Goal: Task Accomplishment & Management: Use online tool/utility

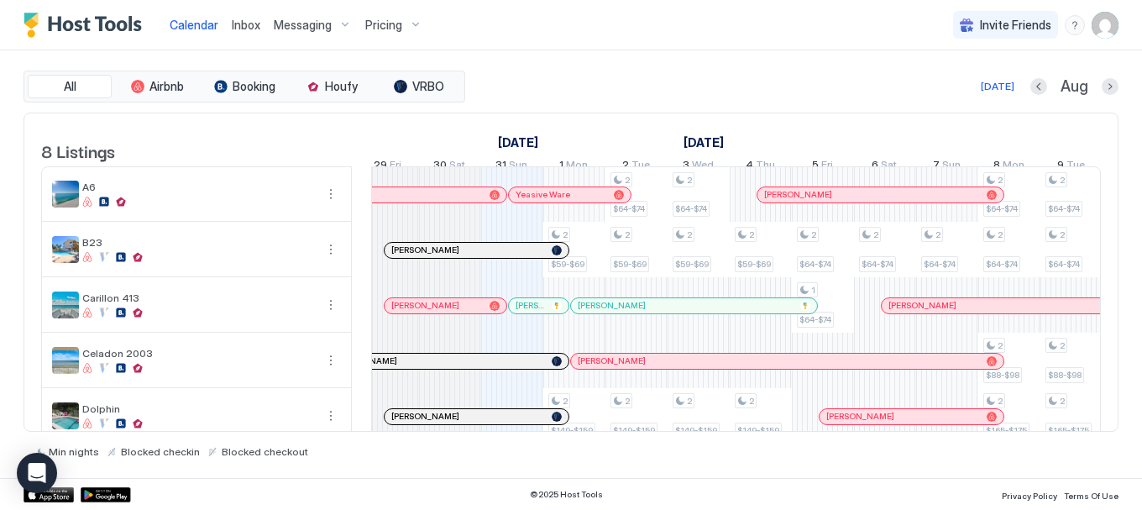
click at [807, 410] on div "[PERSON_NAME]" at bounding box center [885, 400] width 186 height 18
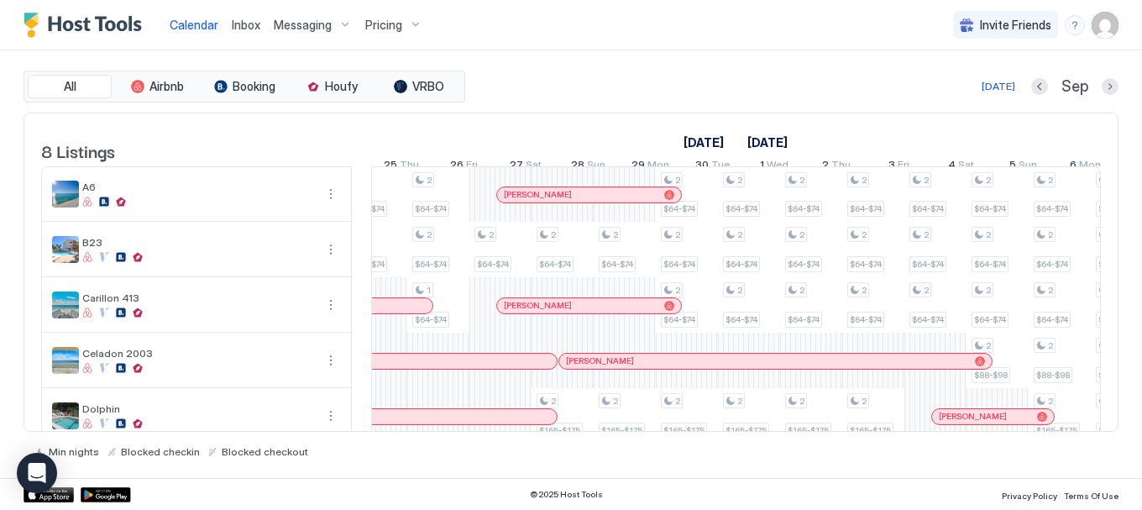
scroll to position [0, 1244]
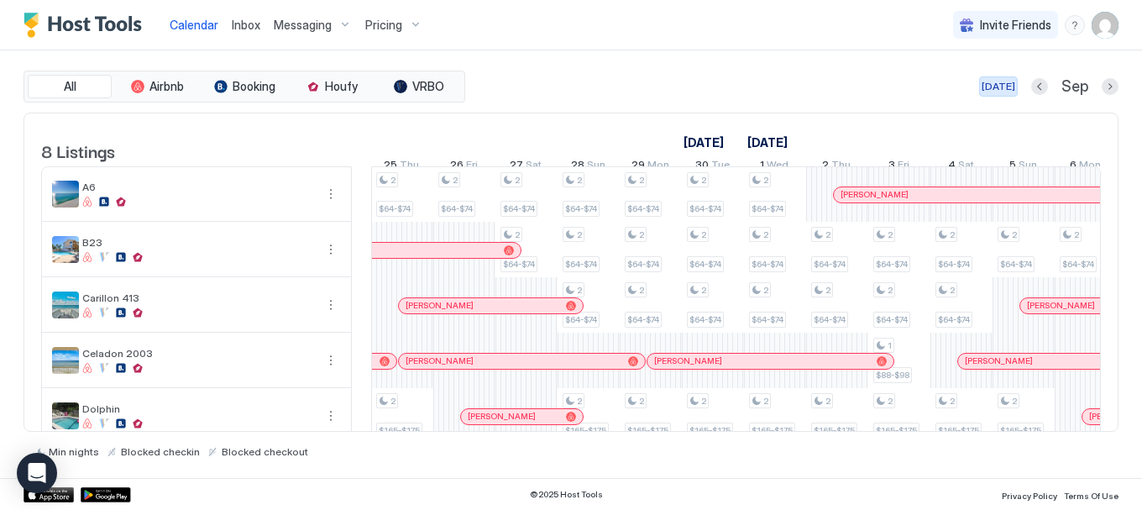
click at [1002, 91] on div "[DATE]" at bounding box center [999, 86] width 34 height 15
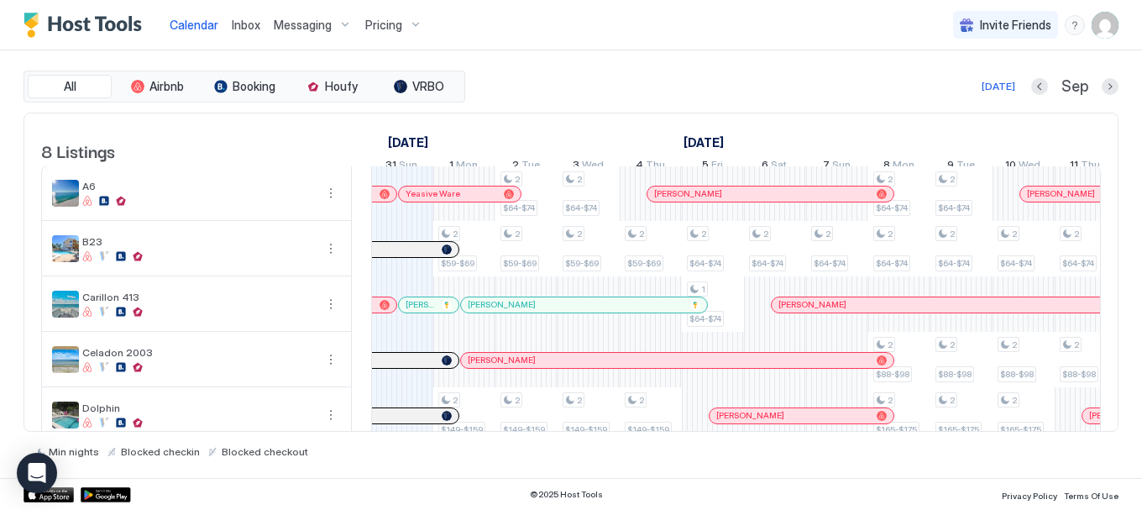
scroll to position [0, 0]
click at [422, 201] on div "Yeasive Ware" at bounding box center [460, 194] width 122 height 15
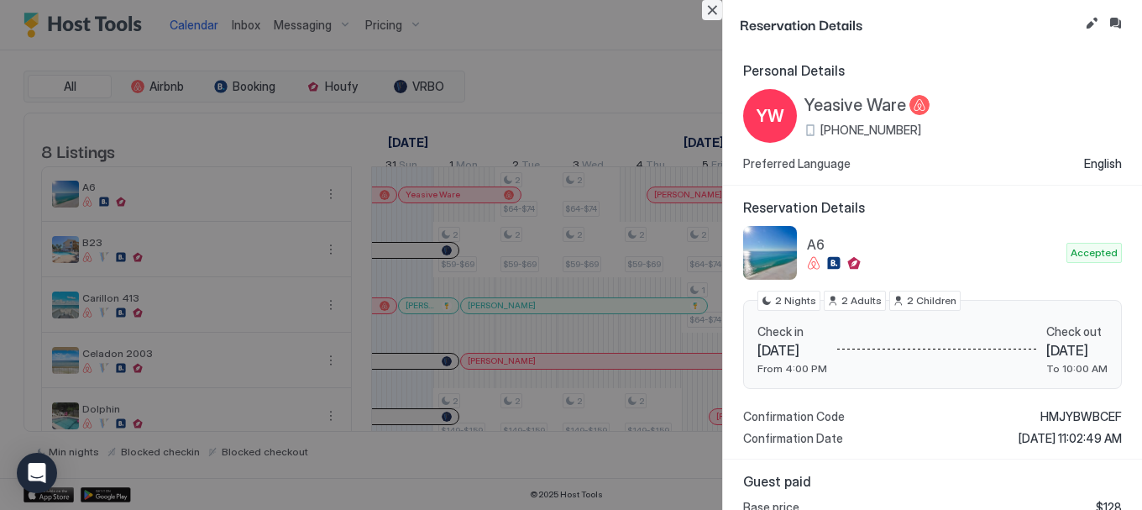
click at [711, 13] on button "Close" at bounding box center [712, 10] width 20 height 20
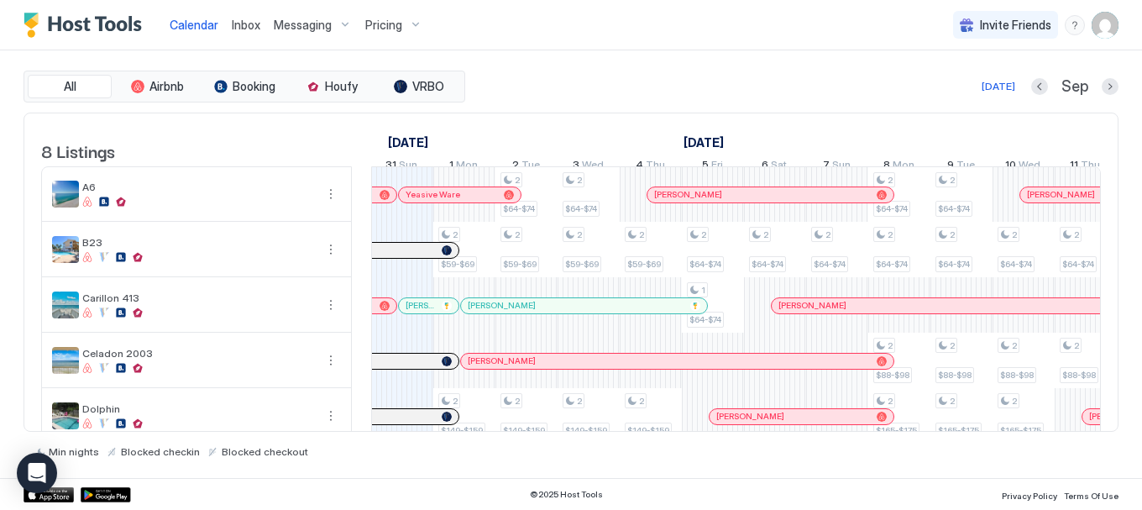
click at [406, 257] on div at bounding box center [405, 250] width 13 height 13
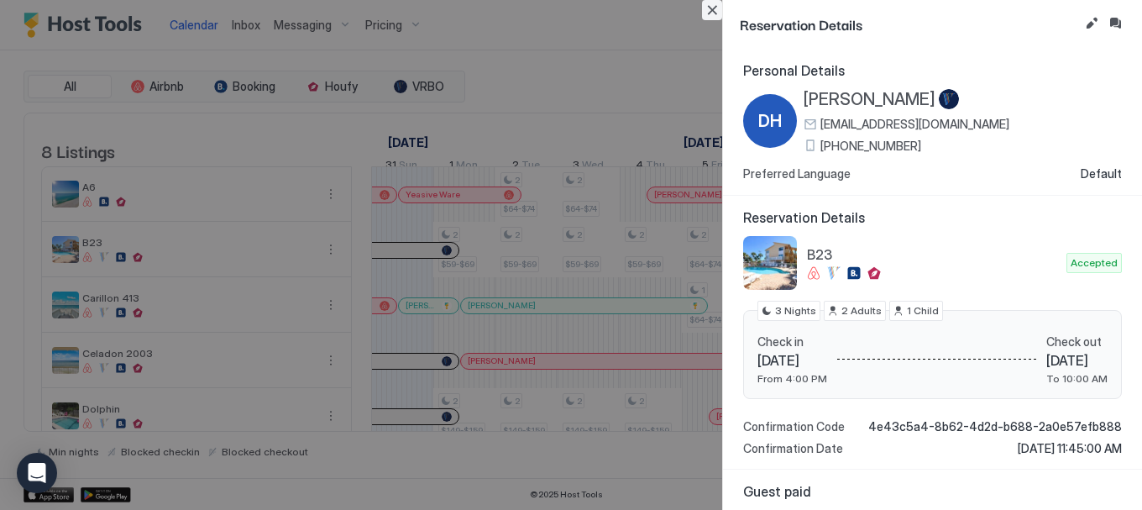
click at [708, 13] on button "Close" at bounding box center [712, 10] width 20 height 20
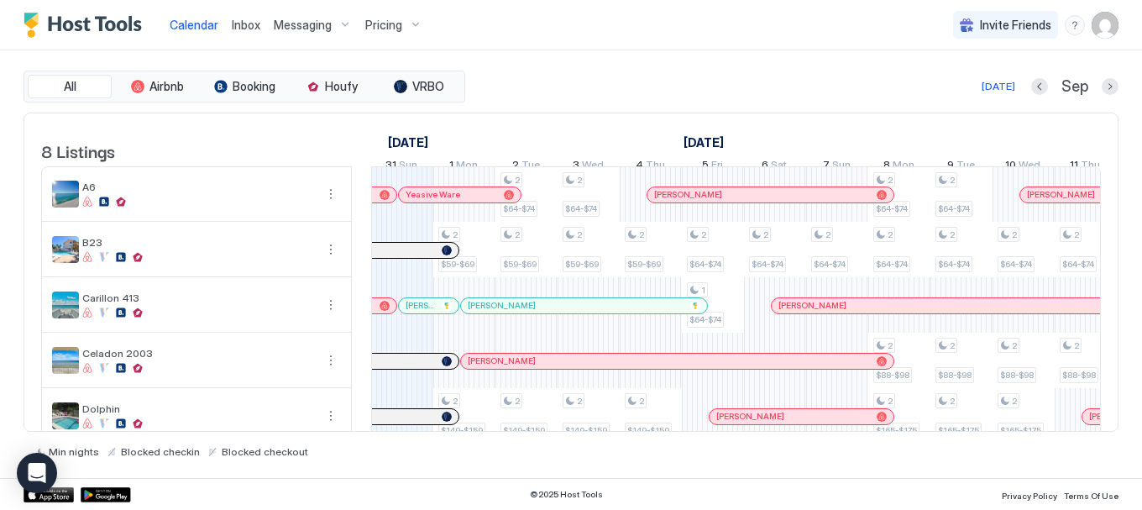
click at [0, 0] on div at bounding box center [0, 0] width 0 height 0
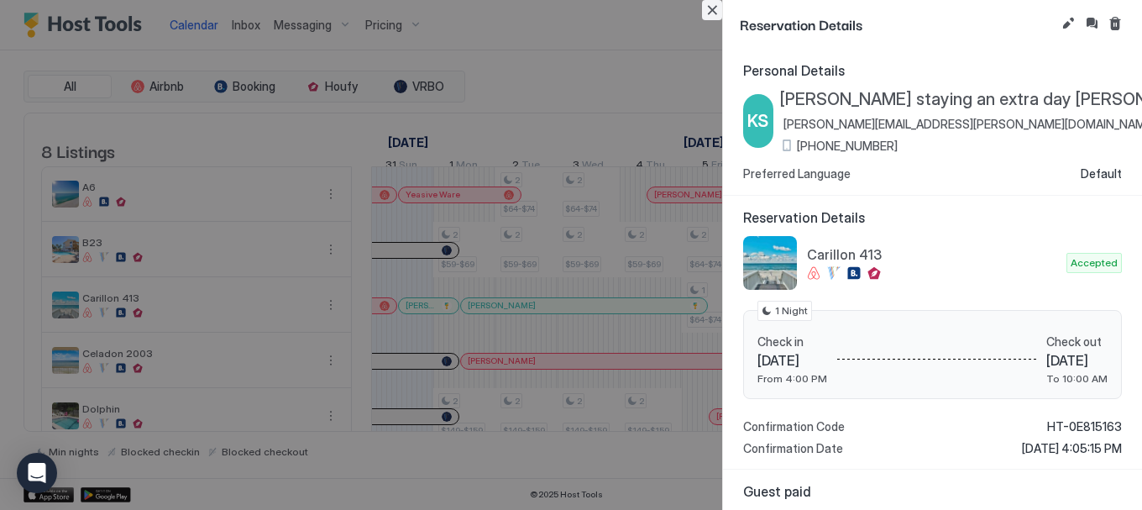
click at [713, 10] on button "Close" at bounding box center [712, 10] width 20 height 20
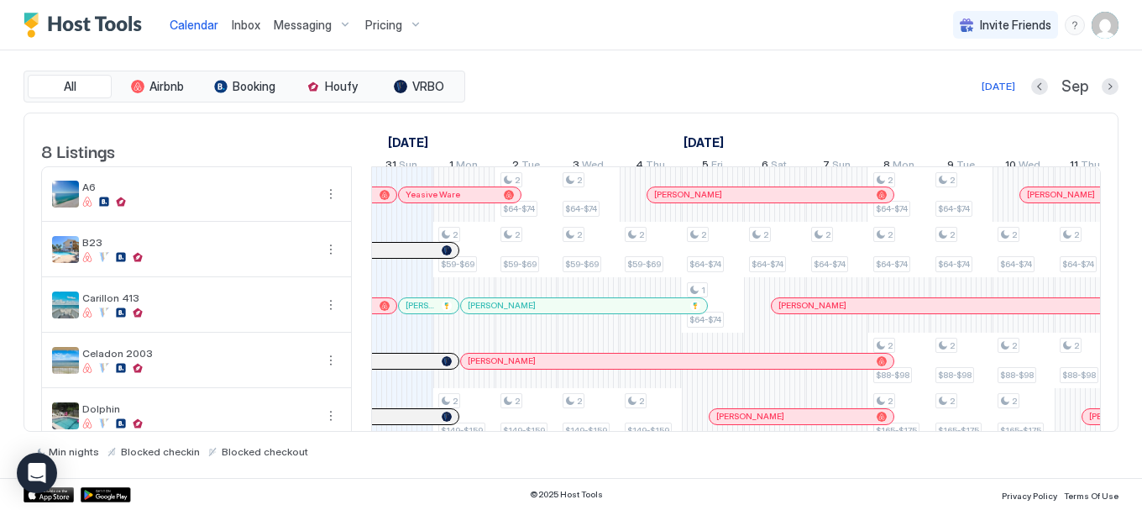
click at [412, 368] on div at bounding box center [415, 360] width 13 height 13
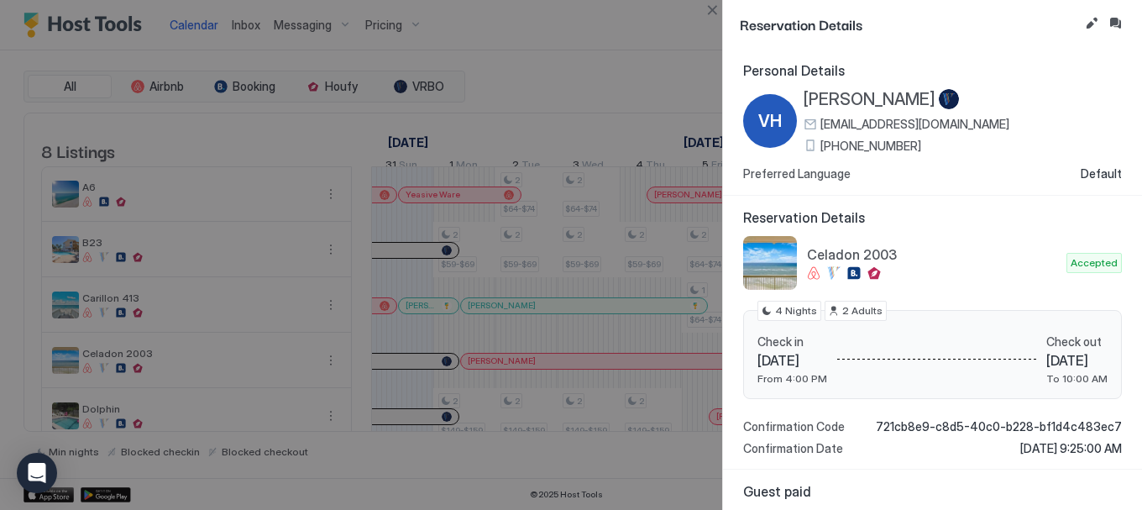
click at [715, 17] on button "Close" at bounding box center [712, 10] width 20 height 20
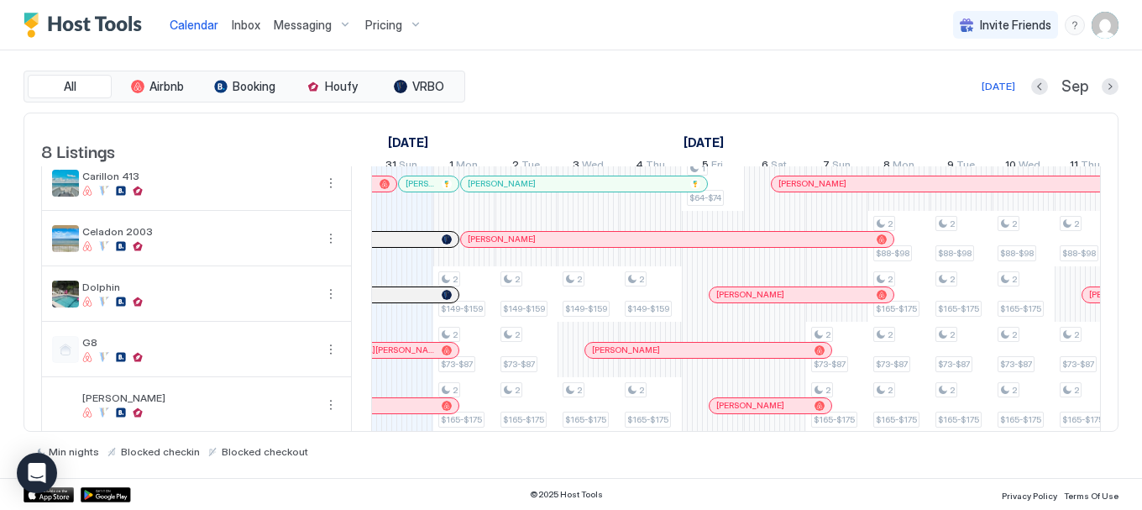
scroll to position [147, 0]
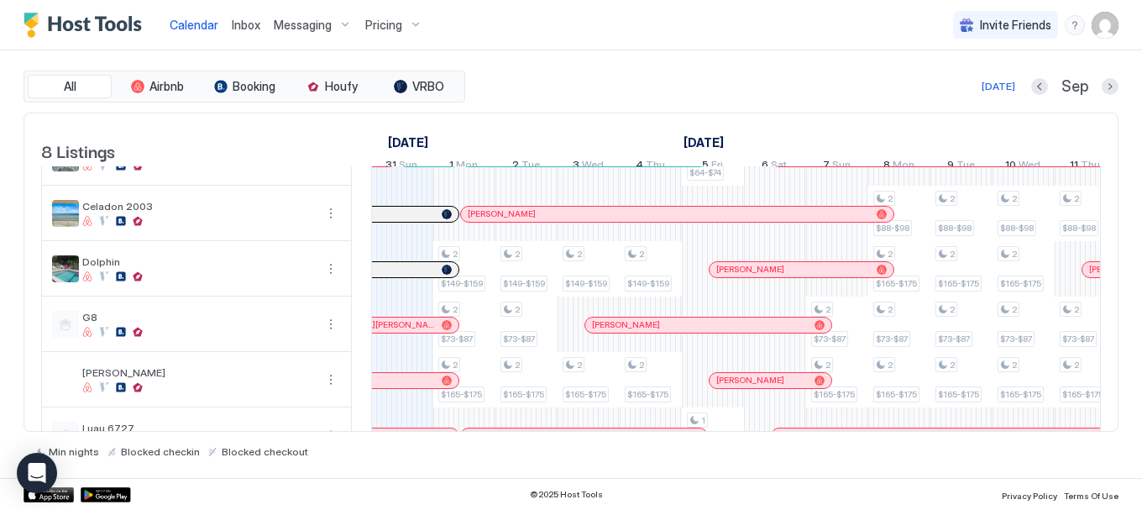
click at [407, 276] on div at bounding box center [407, 269] width 13 height 13
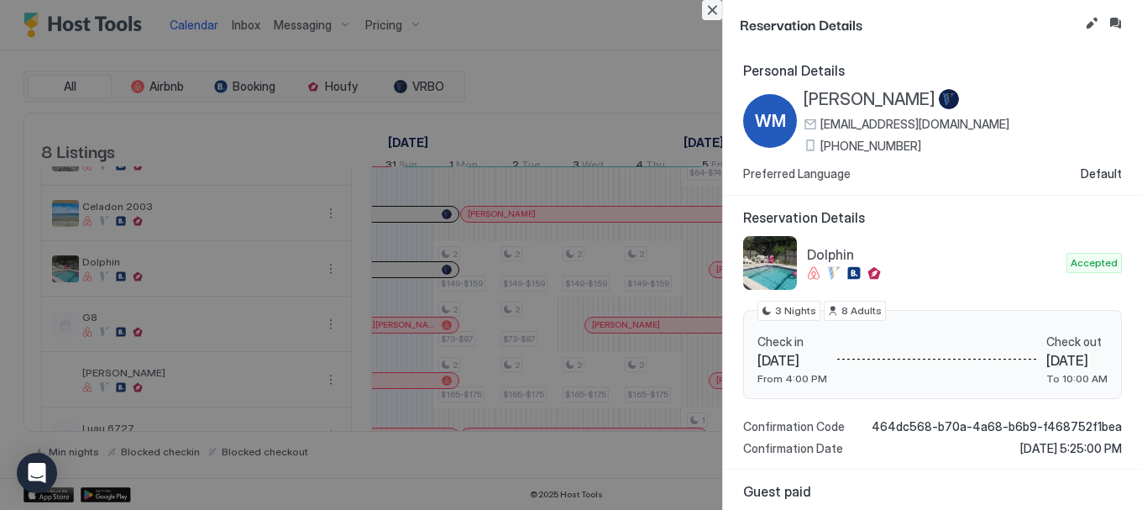
click at [711, 9] on button "Close" at bounding box center [712, 10] width 20 height 20
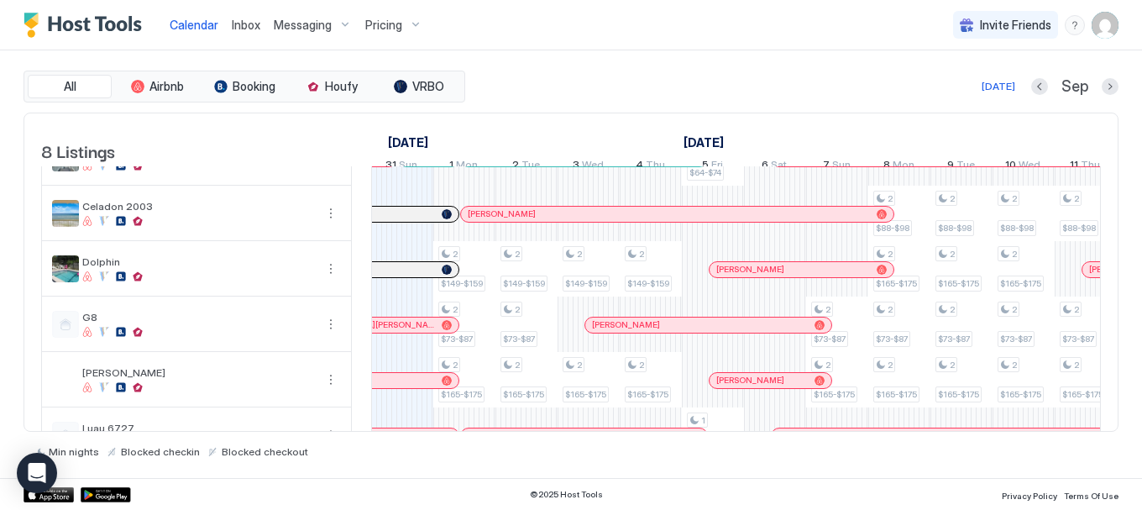
click at [417, 331] on div "[DEMOGRAPHIC_DATA][PERSON_NAME]" at bounding box center [367, 324] width 184 height 15
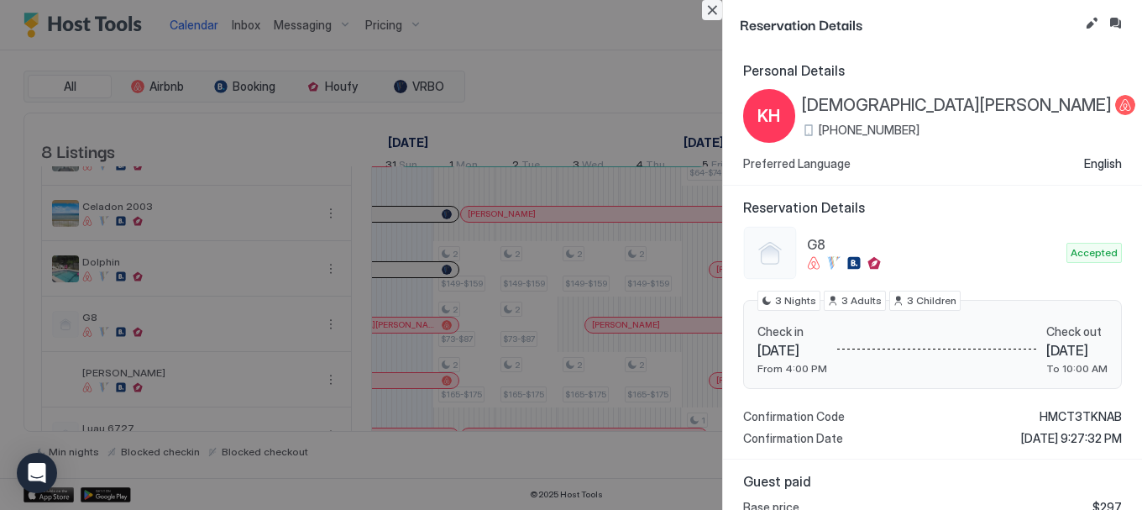
drag, startPoint x: 707, startPoint y: 10, endPoint x: 629, endPoint y: 94, distance: 114.7
click at [708, 9] on button "Close" at bounding box center [712, 10] width 20 height 20
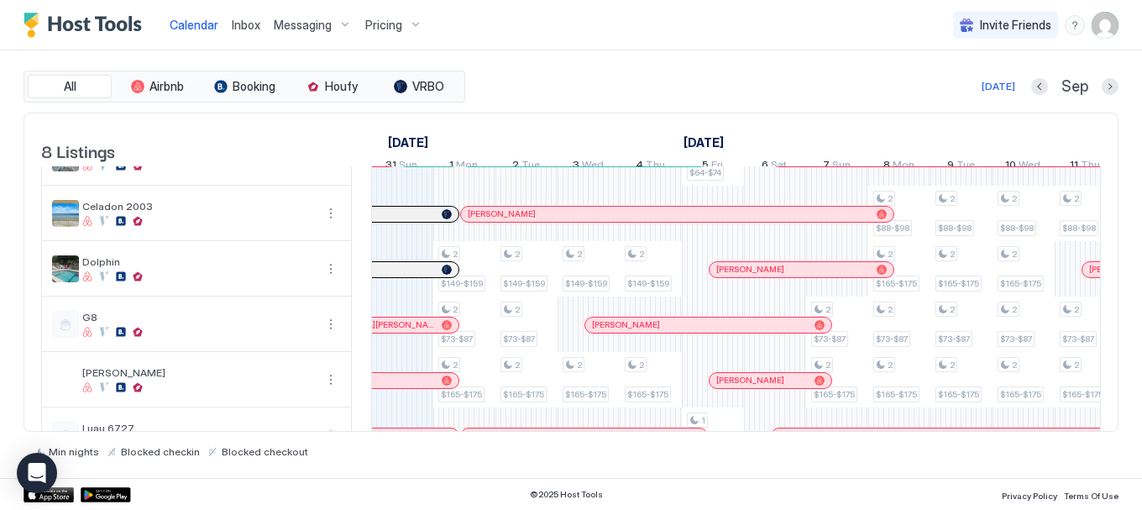
click at [411, 387] on div at bounding box center [410, 380] width 13 height 13
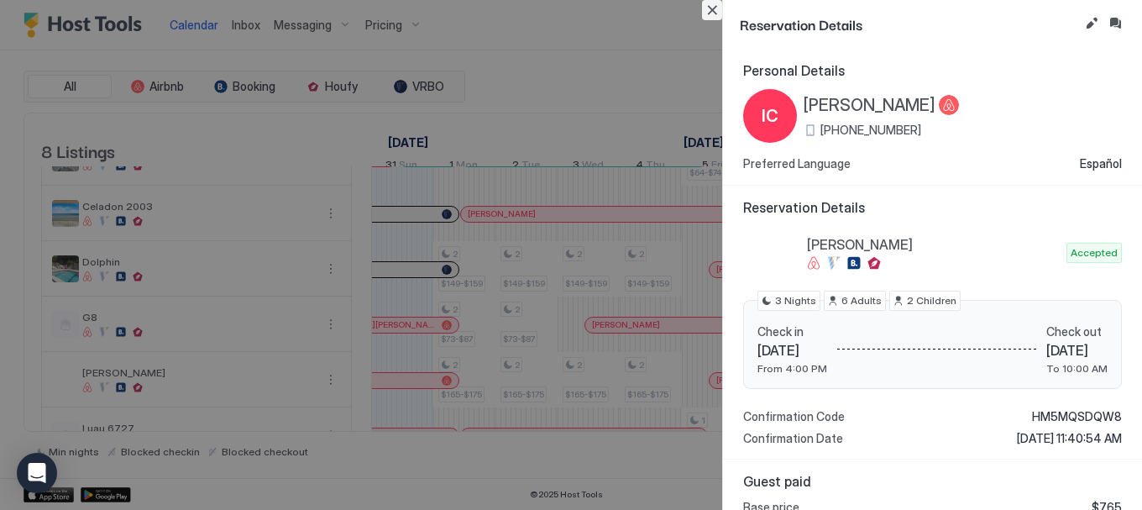
click at [707, 8] on button "Close" at bounding box center [712, 10] width 20 height 20
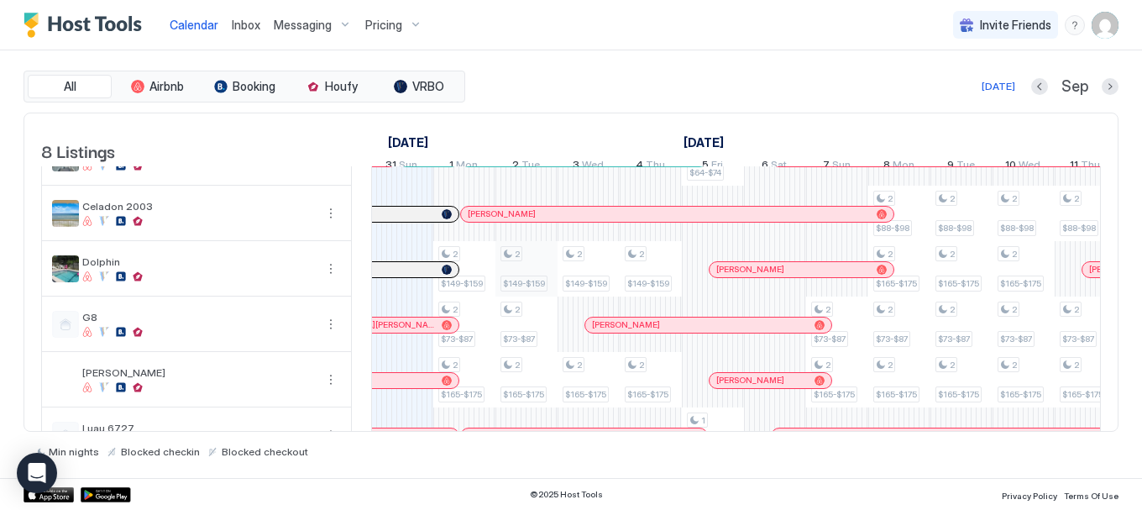
scroll to position [204, 0]
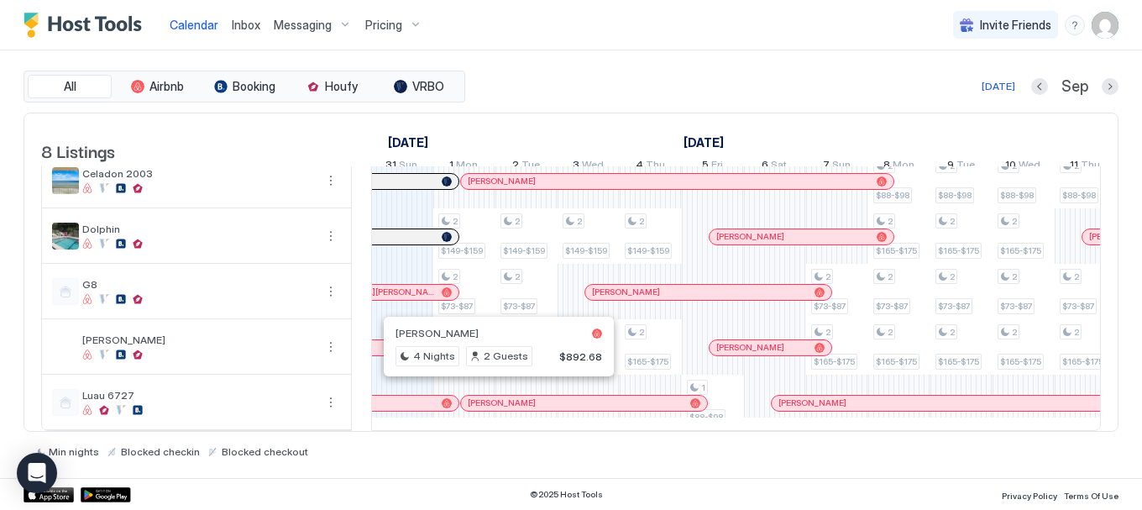
click at [414, 396] on div at bounding box center [417, 402] width 13 height 13
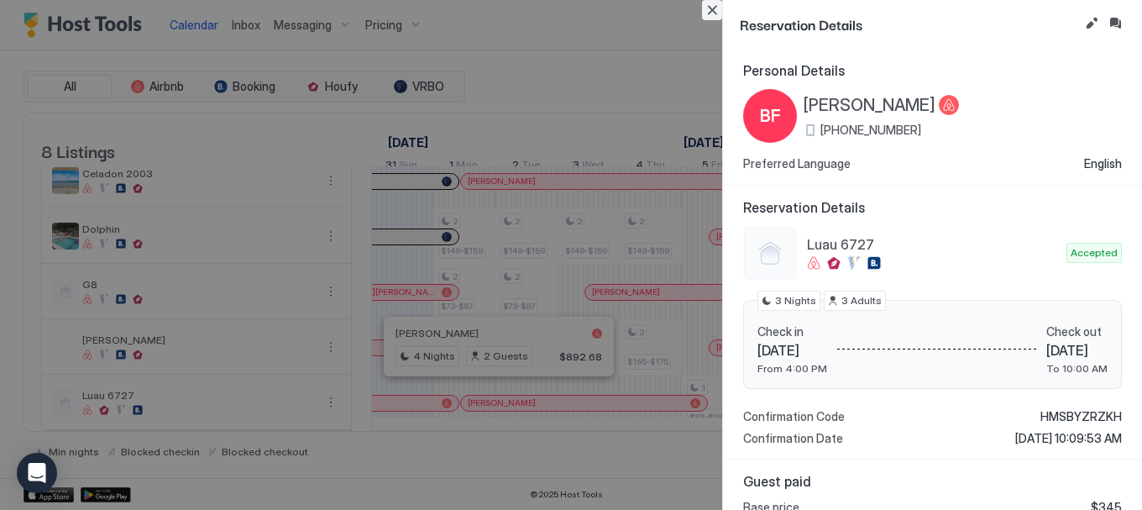
click at [706, 7] on button "Close" at bounding box center [712, 10] width 20 height 20
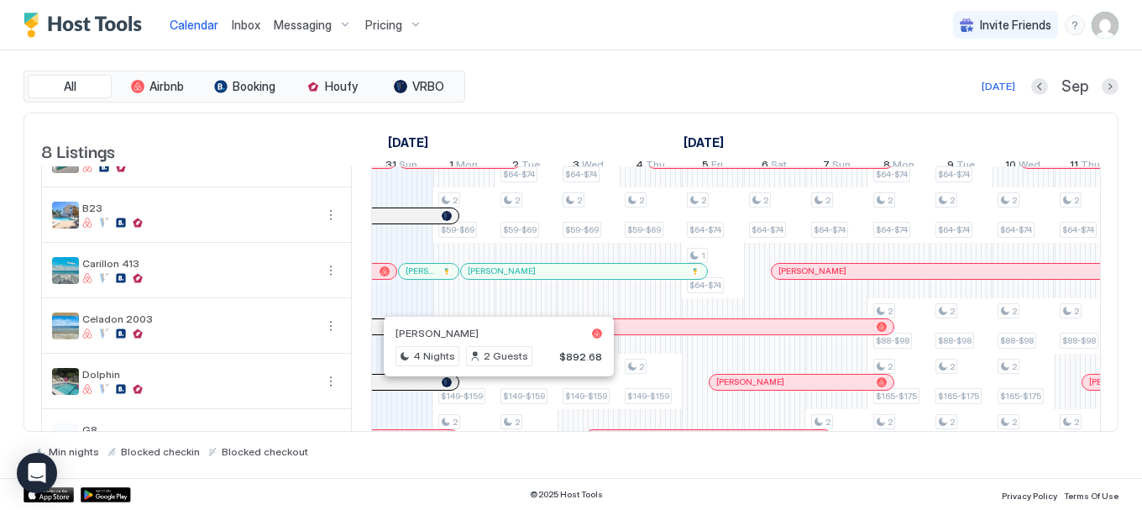
scroll to position [0, 0]
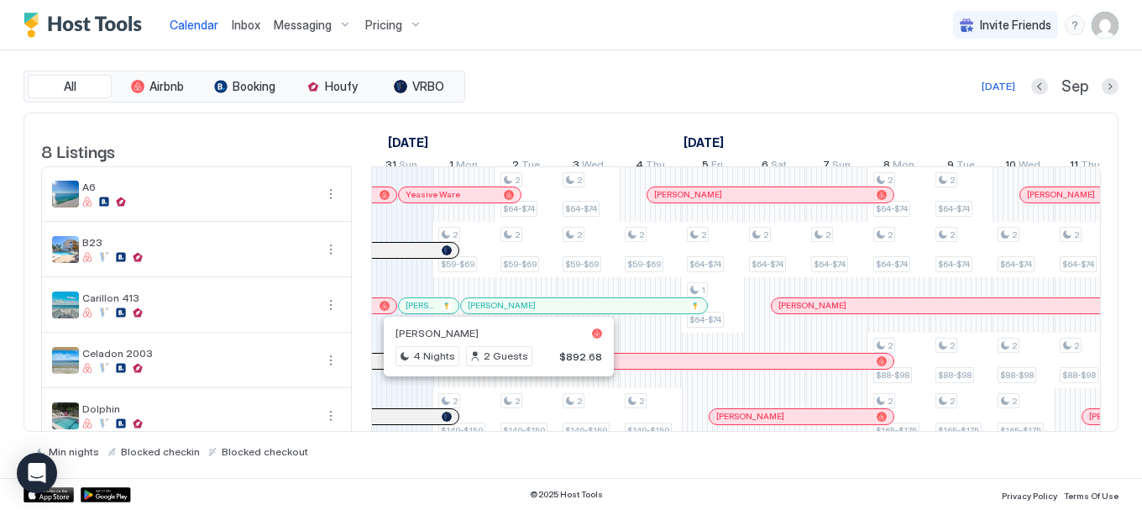
click at [381, 200] on div at bounding box center [385, 195] width 10 height 10
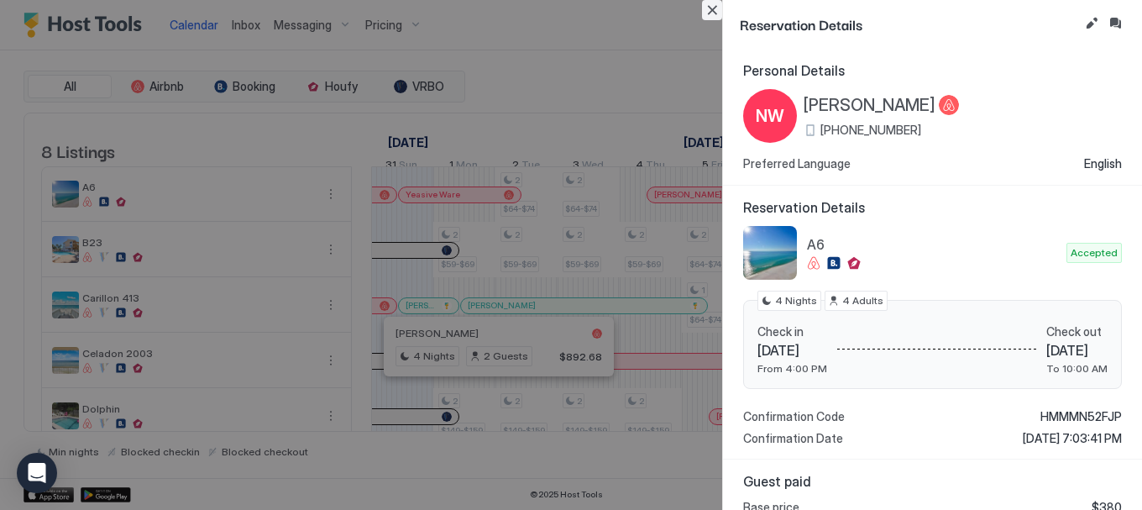
click at [714, 11] on button "Close" at bounding box center [712, 10] width 20 height 20
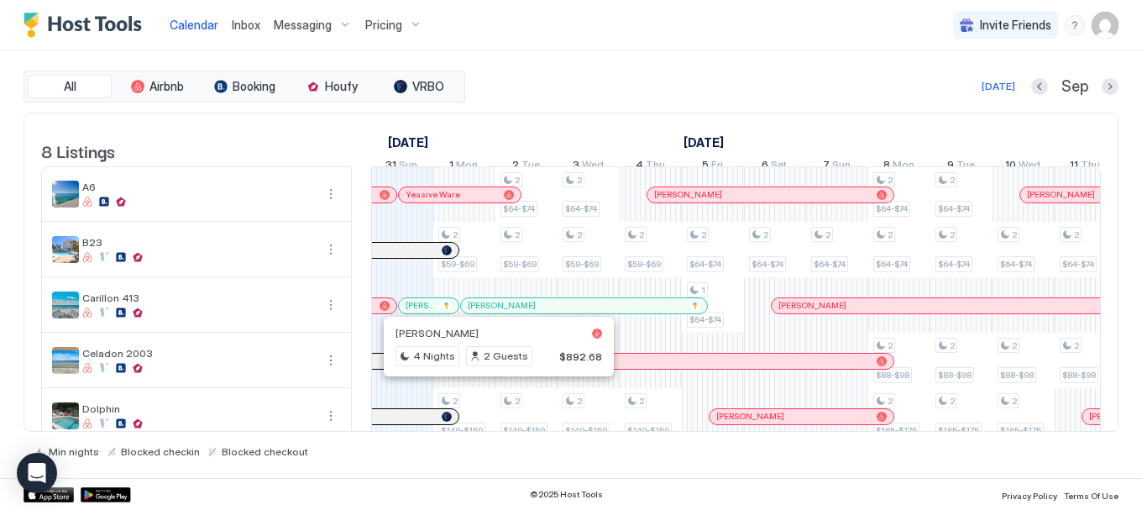
click at [554, 91] on div "[DATE] Sep" at bounding box center [794, 86] width 650 height 20
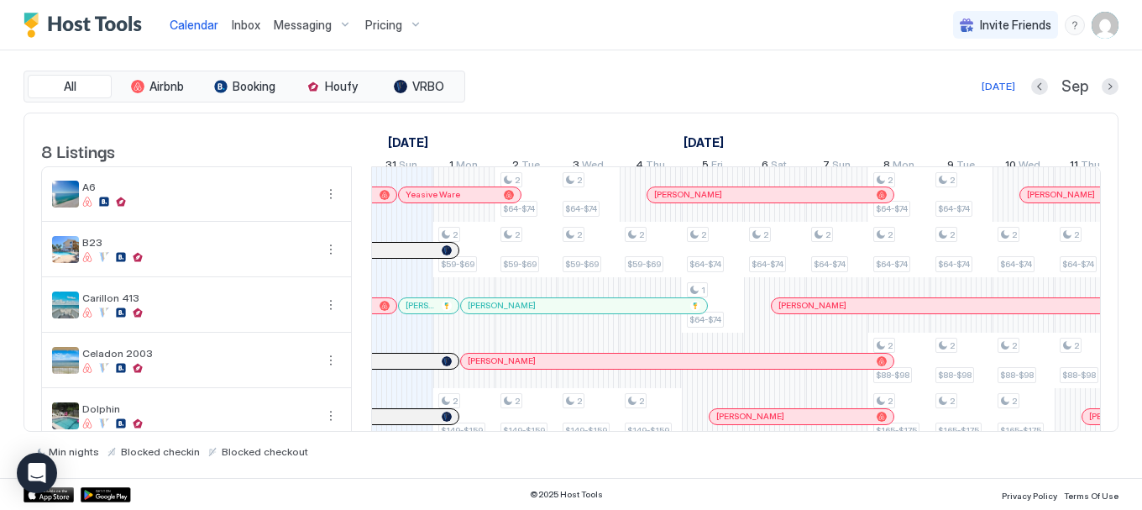
click at [459, 45] on div "Calendar Inbox Messaging Pricing Invite Friends RC" at bounding box center [571, 25] width 1142 height 50
